Goal: Information Seeking & Learning: Learn about a topic

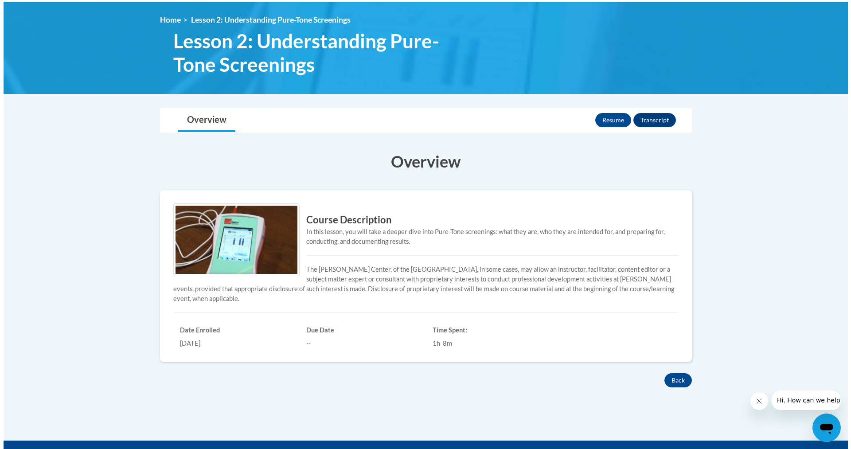
scroll to position [100, 0]
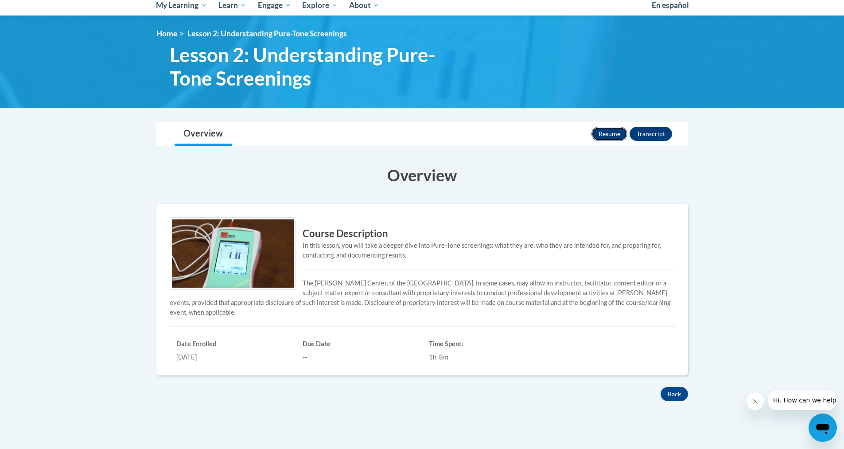
click at [610, 136] on button "Resume" at bounding box center [609, 134] width 36 height 14
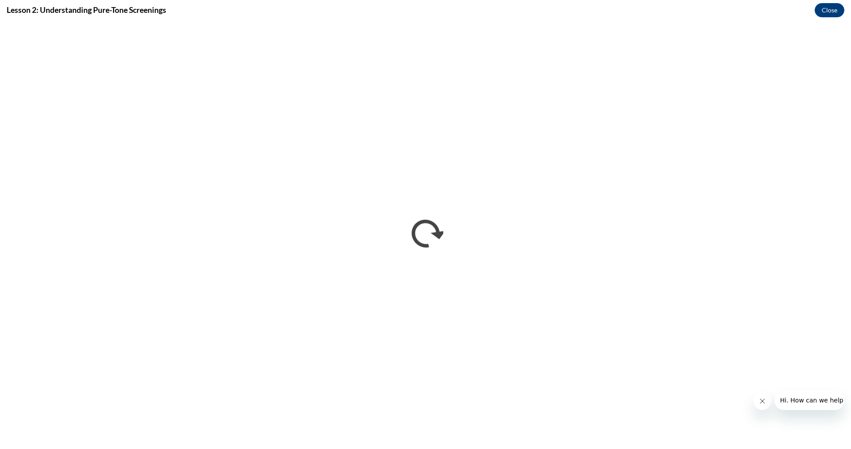
scroll to position [0, 0]
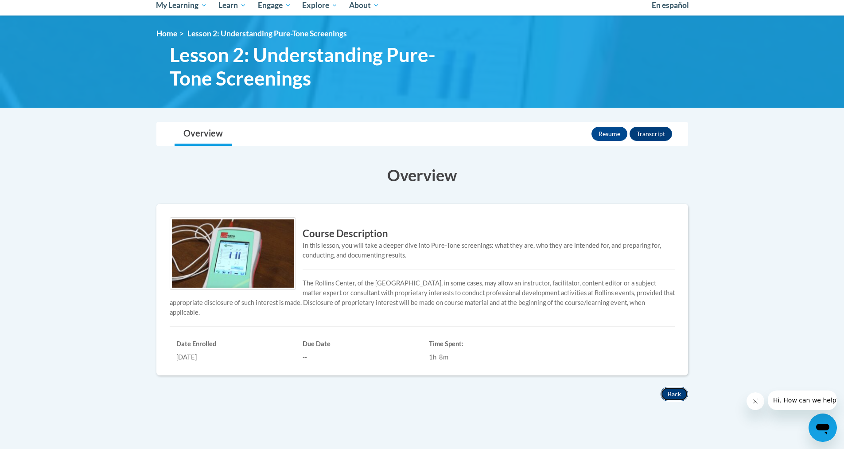
click at [671, 400] on button "Back" at bounding box center [673, 394] width 27 height 14
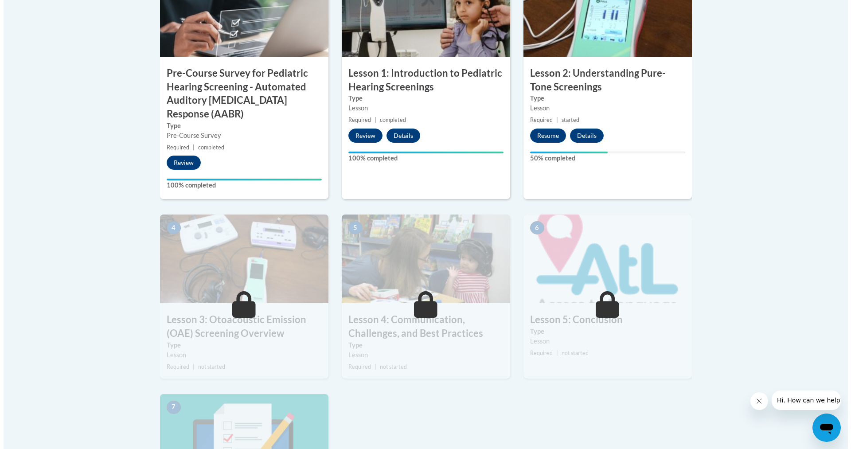
scroll to position [344, 0]
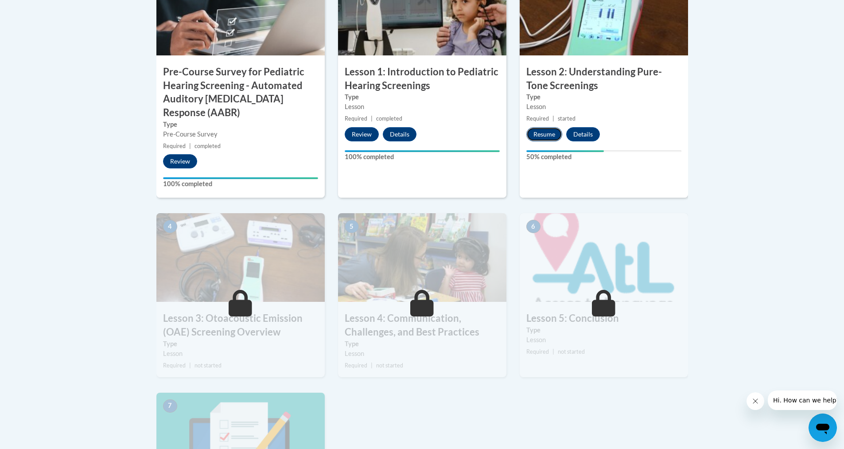
click at [546, 134] on button "Resume" at bounding box center [544, 134] width 36 height 14
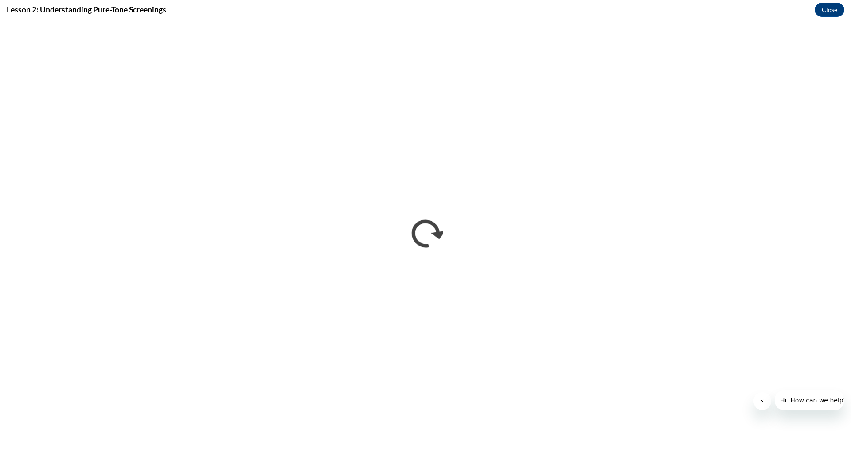
scroll to position [0, 0]
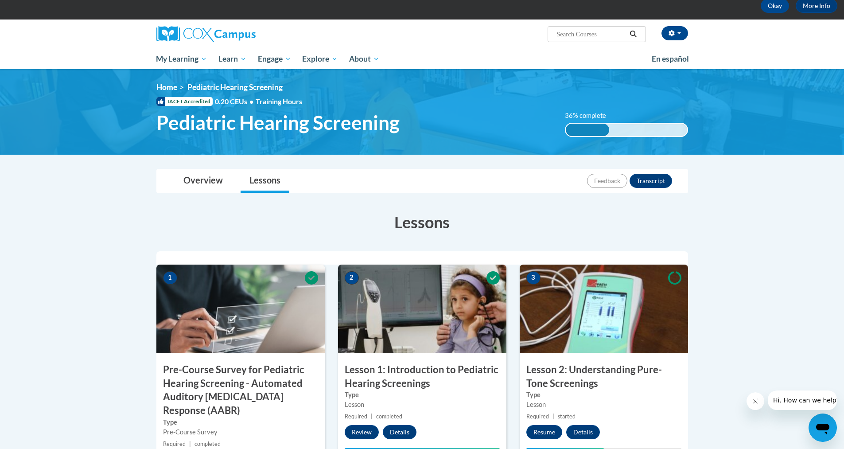
scroll to position [40, 0]
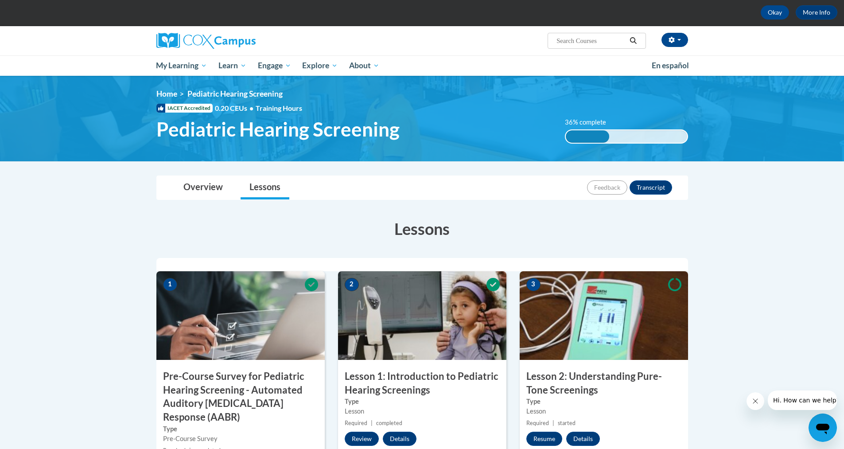
click at [612, 138] on div "36% complete 0.001%" at bounding box center [626, 136] width 123 height 14
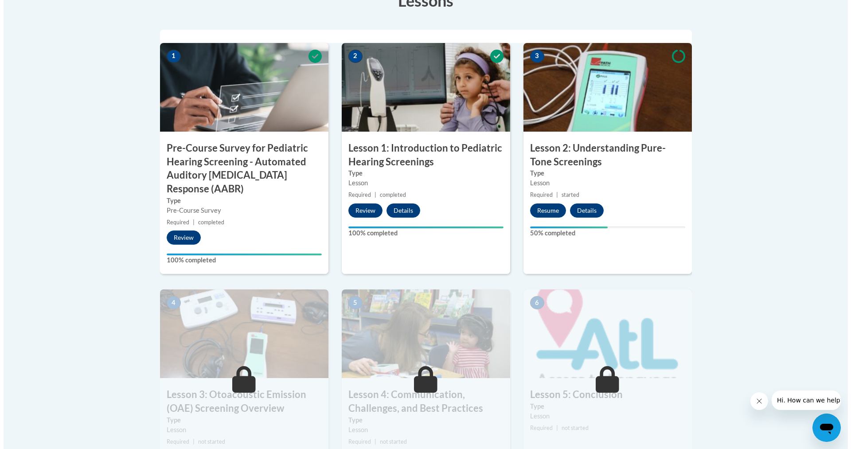
scroll to position [269, 0]
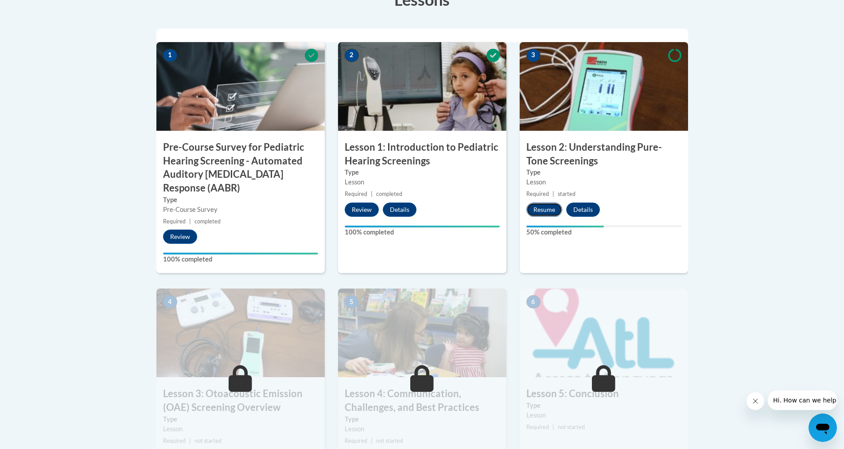
click at [548, 208] on button "Resume" at bounding box center [544, 209] width 36 height 14
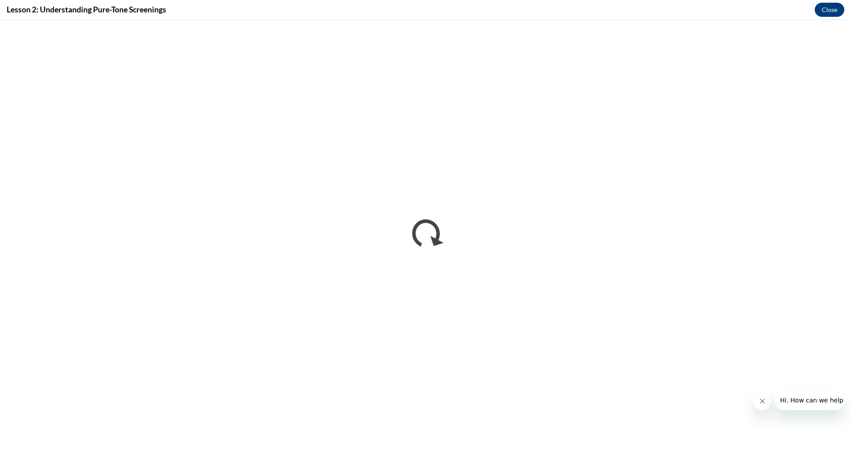
scroll to position [0, 0]
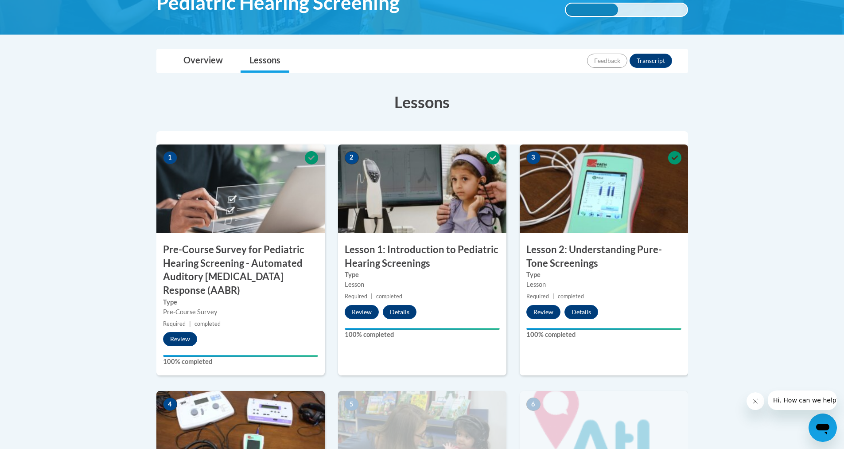
scroll to position [155, 0]
